Goal: Information Seeking & Learning: Check status

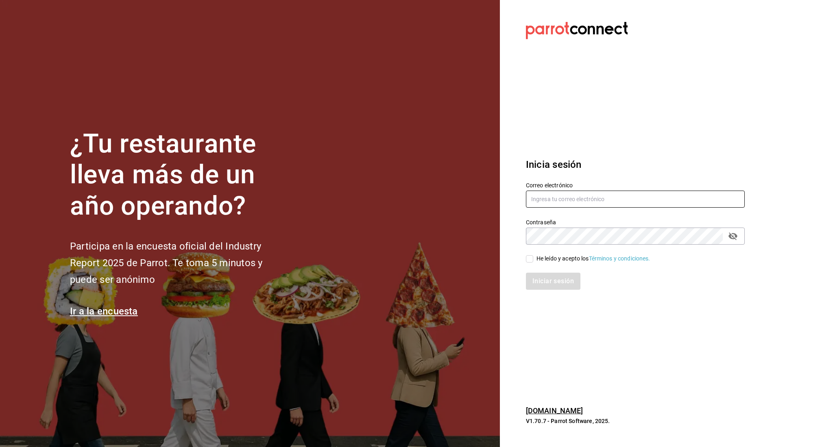
type input "irving.valles@grupocosteno.com"
click at [529, 256] on input "He leído y acepto los Términos y condiciones." at bounding box center [529, 258] width 7 height 7
checkbox input "true"
click at [534, 277] on button "Iniciar sesión" at bounding box center [553, 281] width 55 height 17
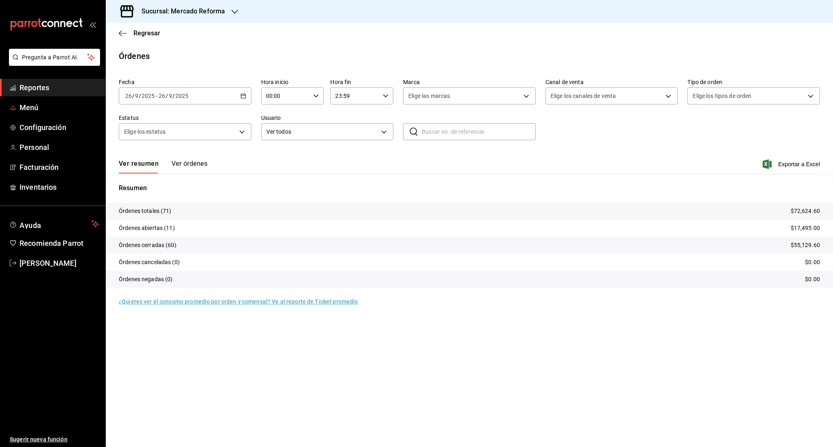
click at [36, 92] on span "Reportes" at bounding box center [59, 87] width 79 height 11
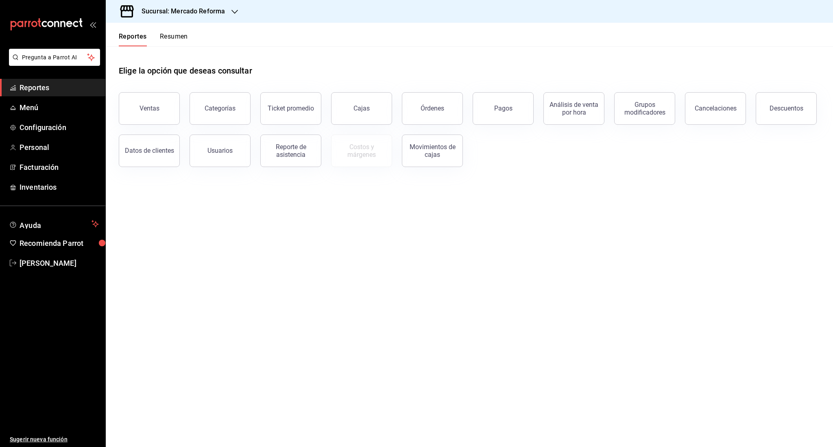
click at [170, 36] on button "Resumen" at bounding box center [174, 40] width 28 height 14
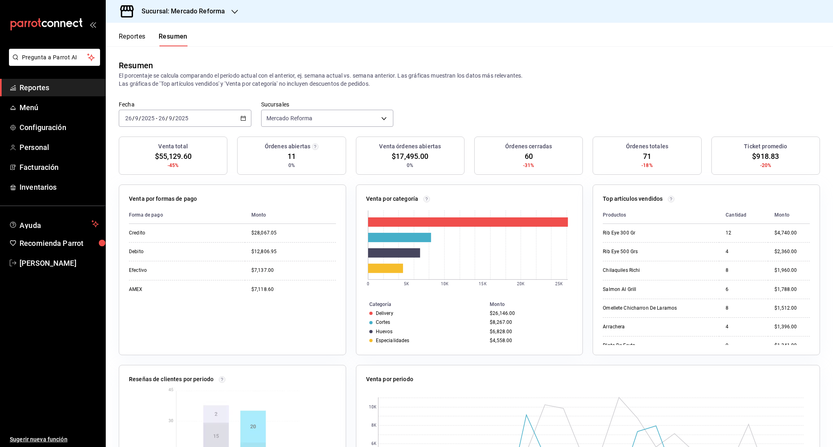
click at [50, 82] on span "Reportes" at bounding box center [59, 87] width 79 height 11
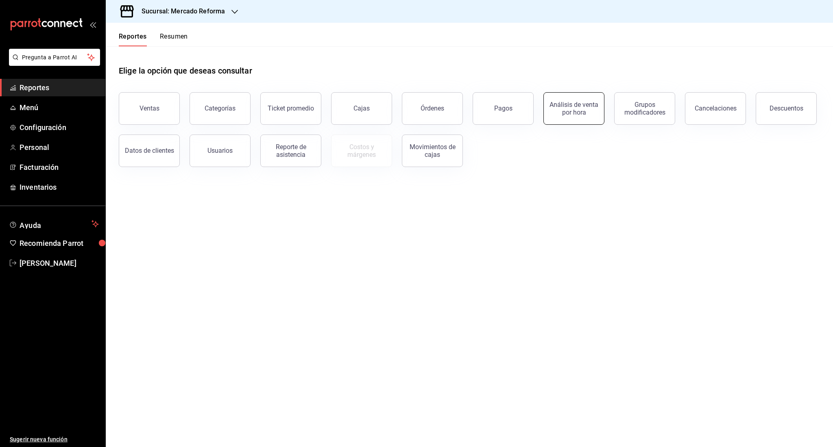
click at [581, 106] on div "Análisis de venta por hora" at bounding box center [574, 108] width 50 height 15
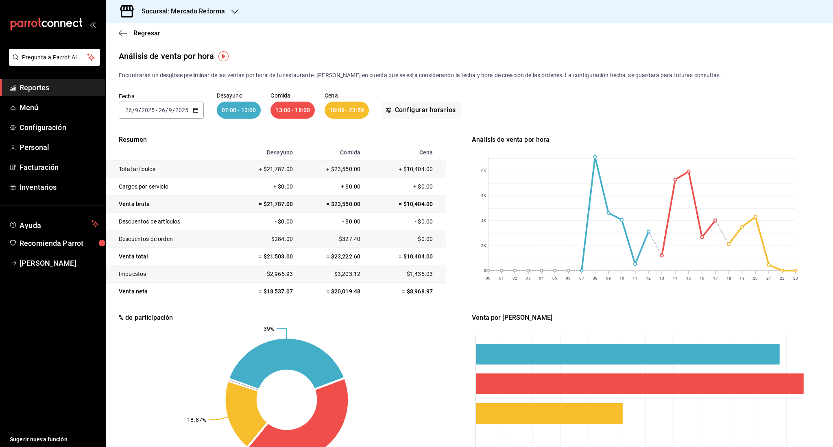
click at [185, 113] on input "2025" at bounding box center [182, 110] width 14 height 7
click at [193, 112] on \(Stroke\) "button" at bounding box center [195, 110] width 5 height 4
click at [142, 176] on li "Semana actual" at bounding box center [157, 171] width 76 height 18
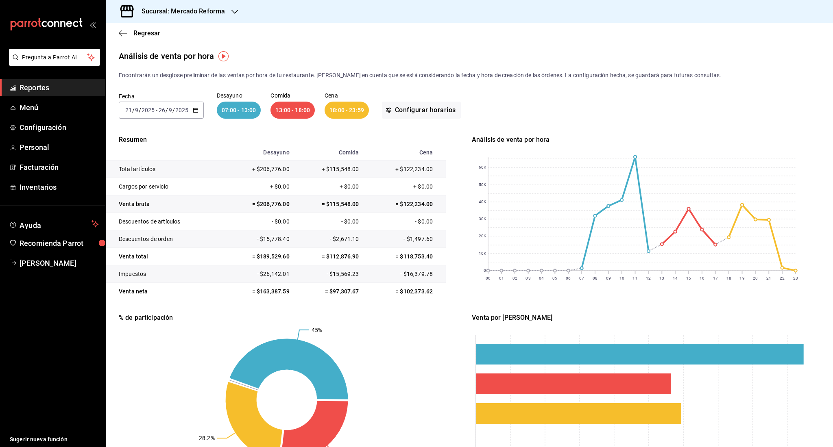
click at [53, 82] on span "Reportes" at bounding box center [59, 87] width 79 height 11
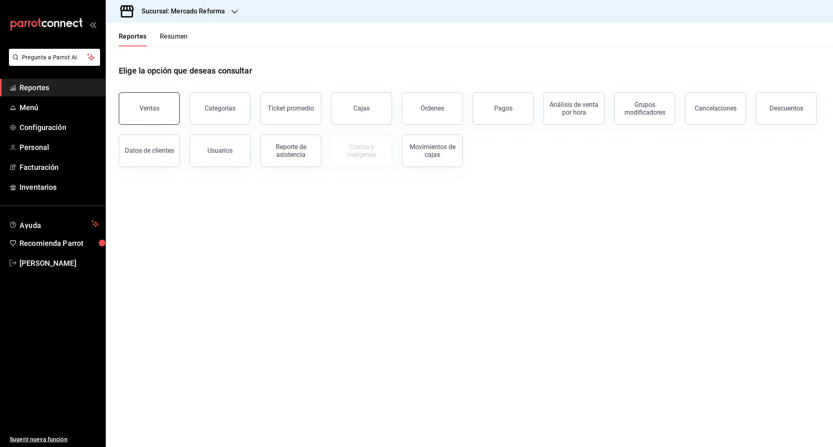
click at [144, 104] on button "Ventas" at bounding box center [149, 108] width 61 height 33
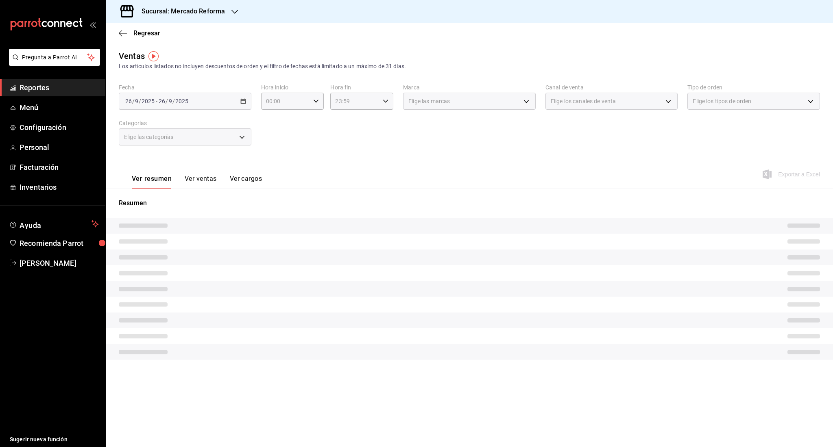
click at [56, 85] on span "Reportes" at bounding box center [59, 87] width 79 height 11
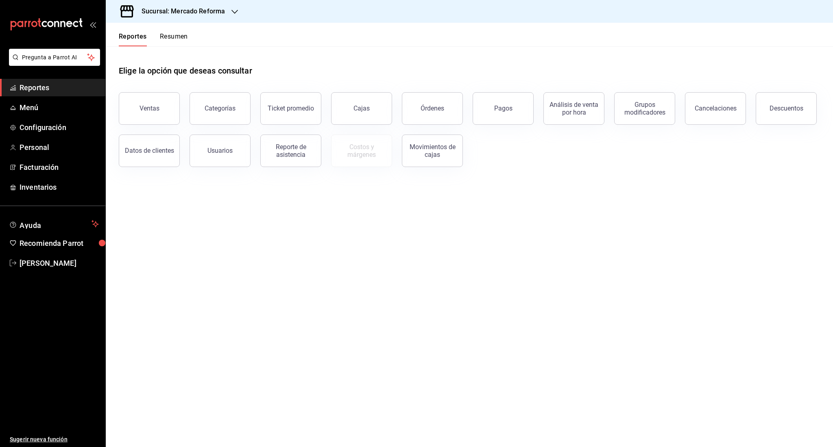
click at [183, 41] on button "Resumen" at bounding box center [174, 40] width 28 height 14
